Goal: Task Accomplishment & Management: Manage account settings

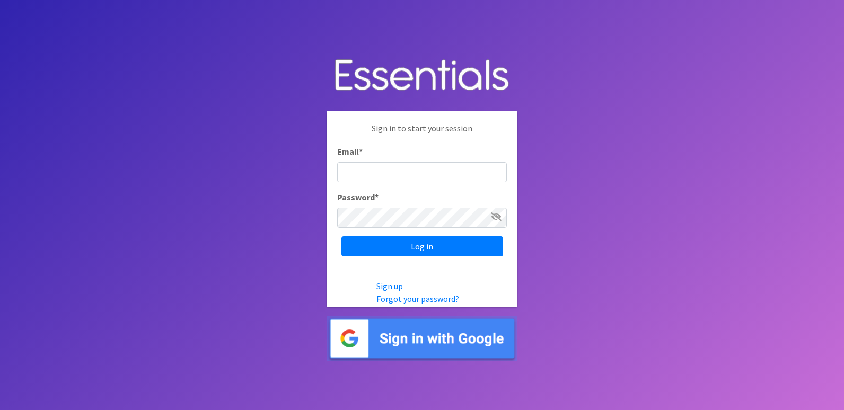
click at [356, 170] on input "Email *" at bounding box center [422, 172] width 170 height 20
type input "RSWAIN@HORRYCOUNTYSCHOOLS.NET"
click at [392, 301] on link "Forgot your password?" at bounding box center [418, 299] width 83 height 11
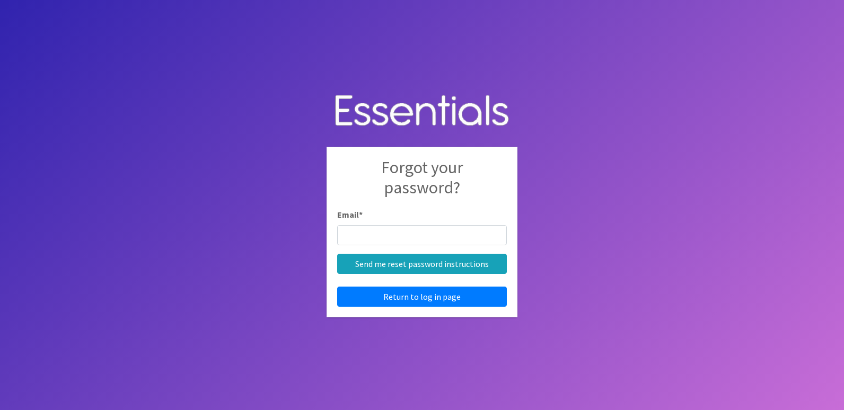
click at [351, 233] on input "Email *" at bounding box center [422, 235] width 170 height 20
type input "RSWAIN@HORRYCOUNTYSCHOOLS.NET"
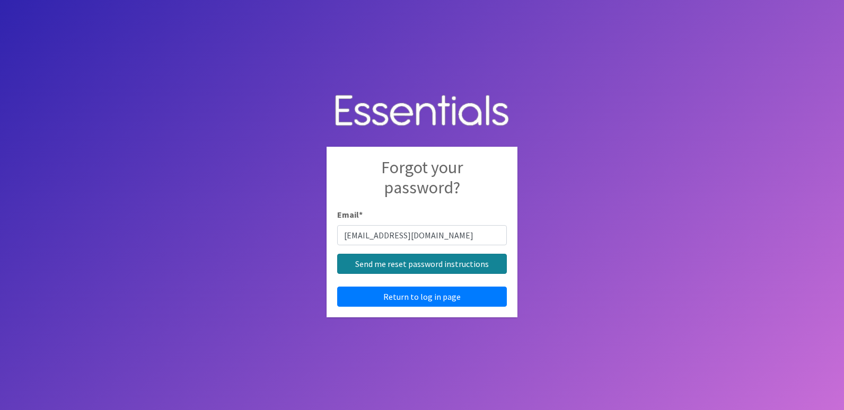
click at [406, 264] on input "Send me reset password instructions" at bounding box center [422, 264] width 170 height 20
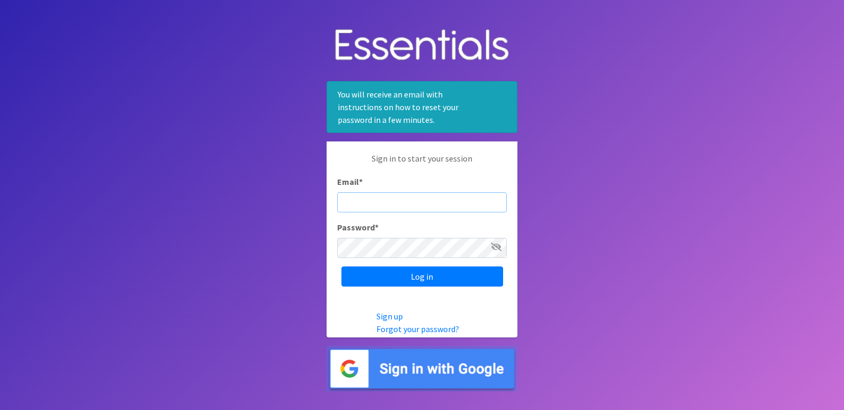
click at [365, 202] on input "Email *" at bounding box center [422, 202] width 170 height 20
type input "RSWAIN@HORRYCOUNTYSCHOOLS.NET"
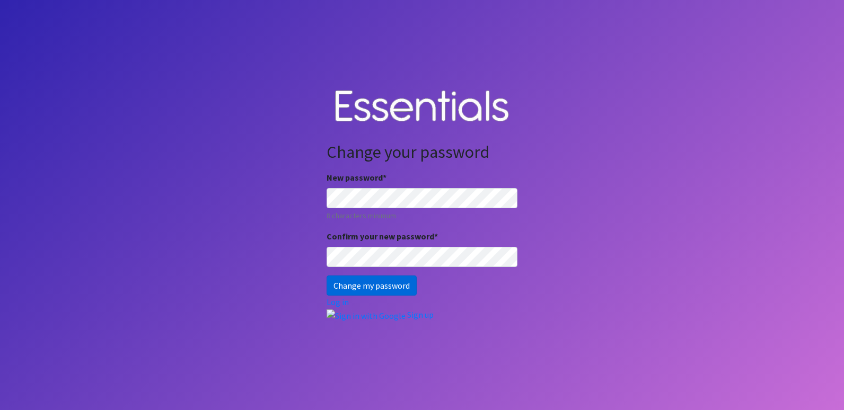
click at [396, 284] on input "Change my password" at bounding box center [372, 286] width 90 height 20
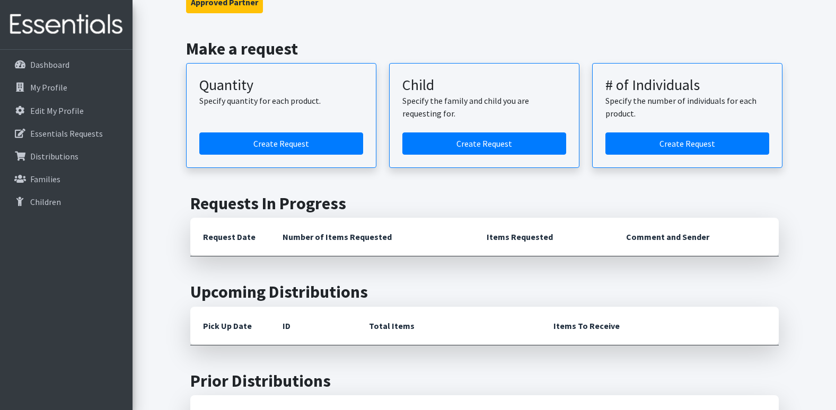
scroll to position [212, 0]
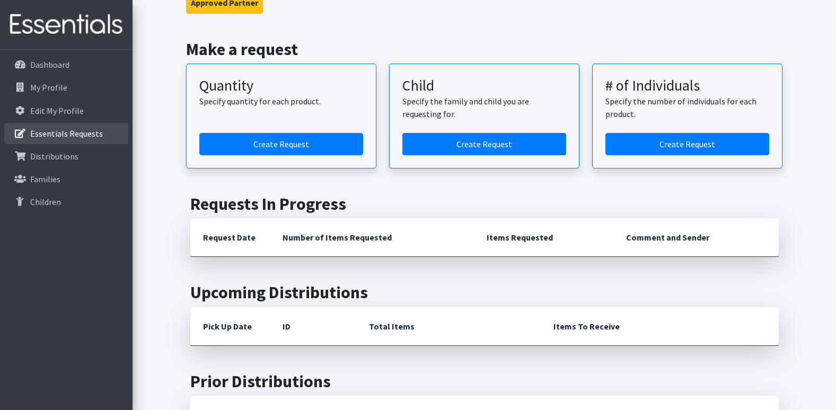
click at [56, 134] on p "Essentials Requests" at bounding box center [66, 133] width 73 height 11
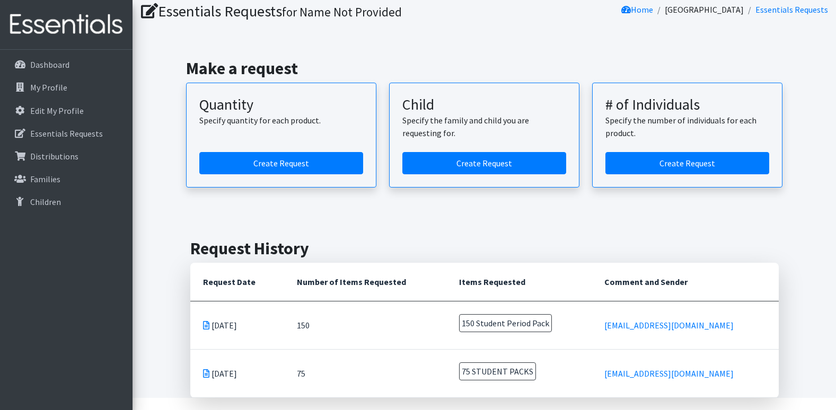
scroll to position [89, 0]
